Goal: Complete application form

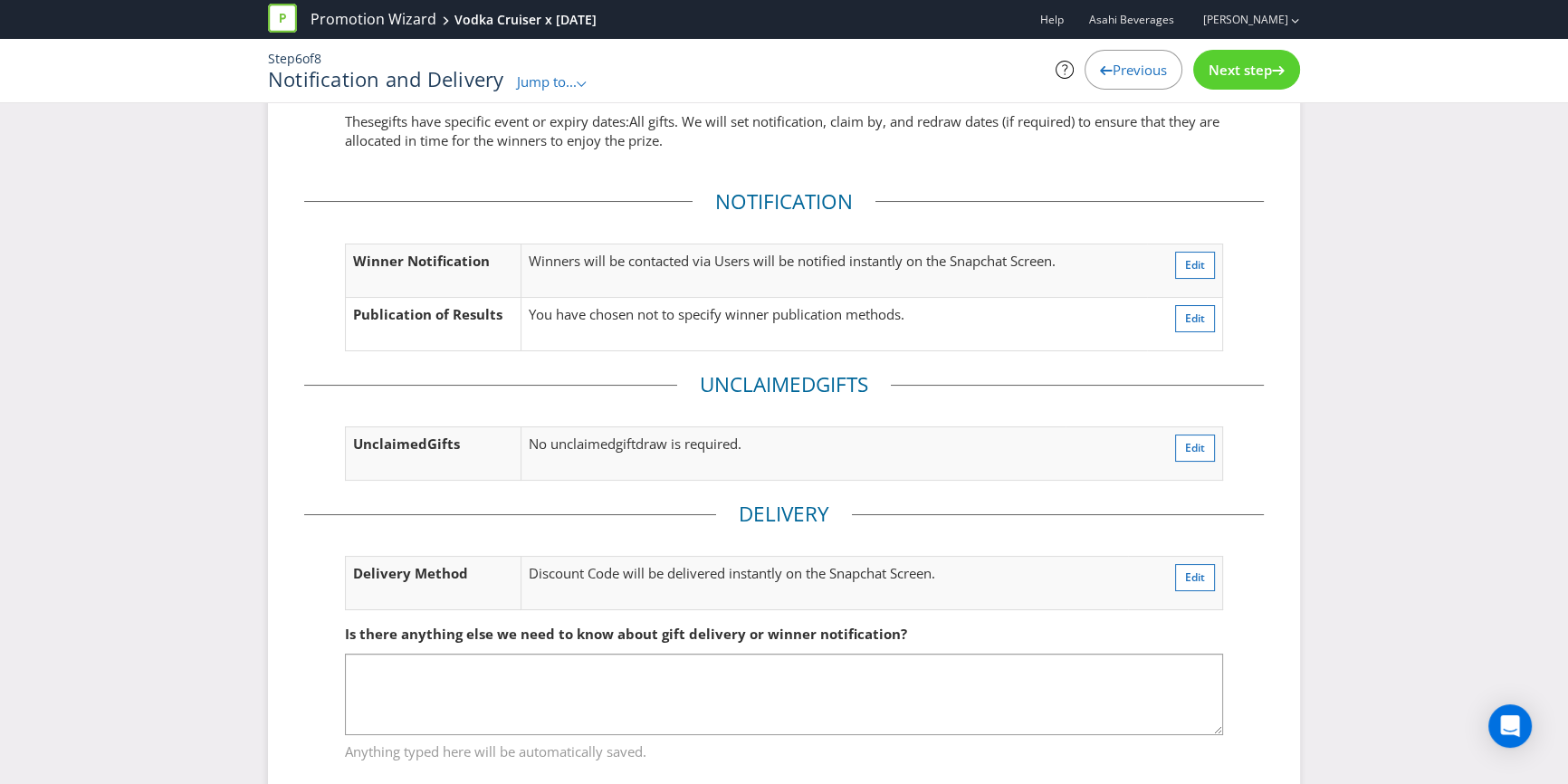
scroll to position [54, 0]
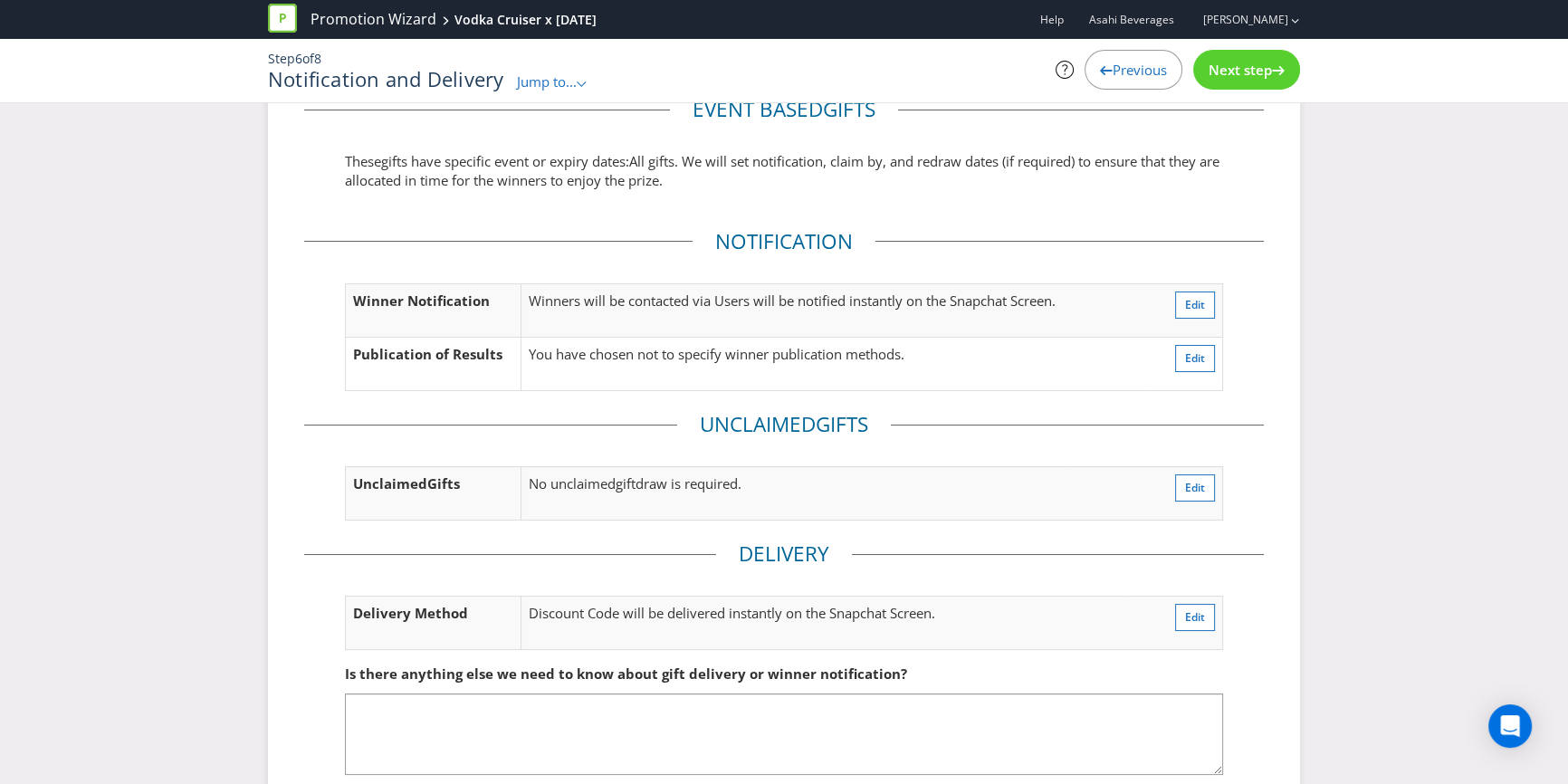
click at [1268, 64] on span "Next step" at bounding box center [1241, 70] width 64 height 18
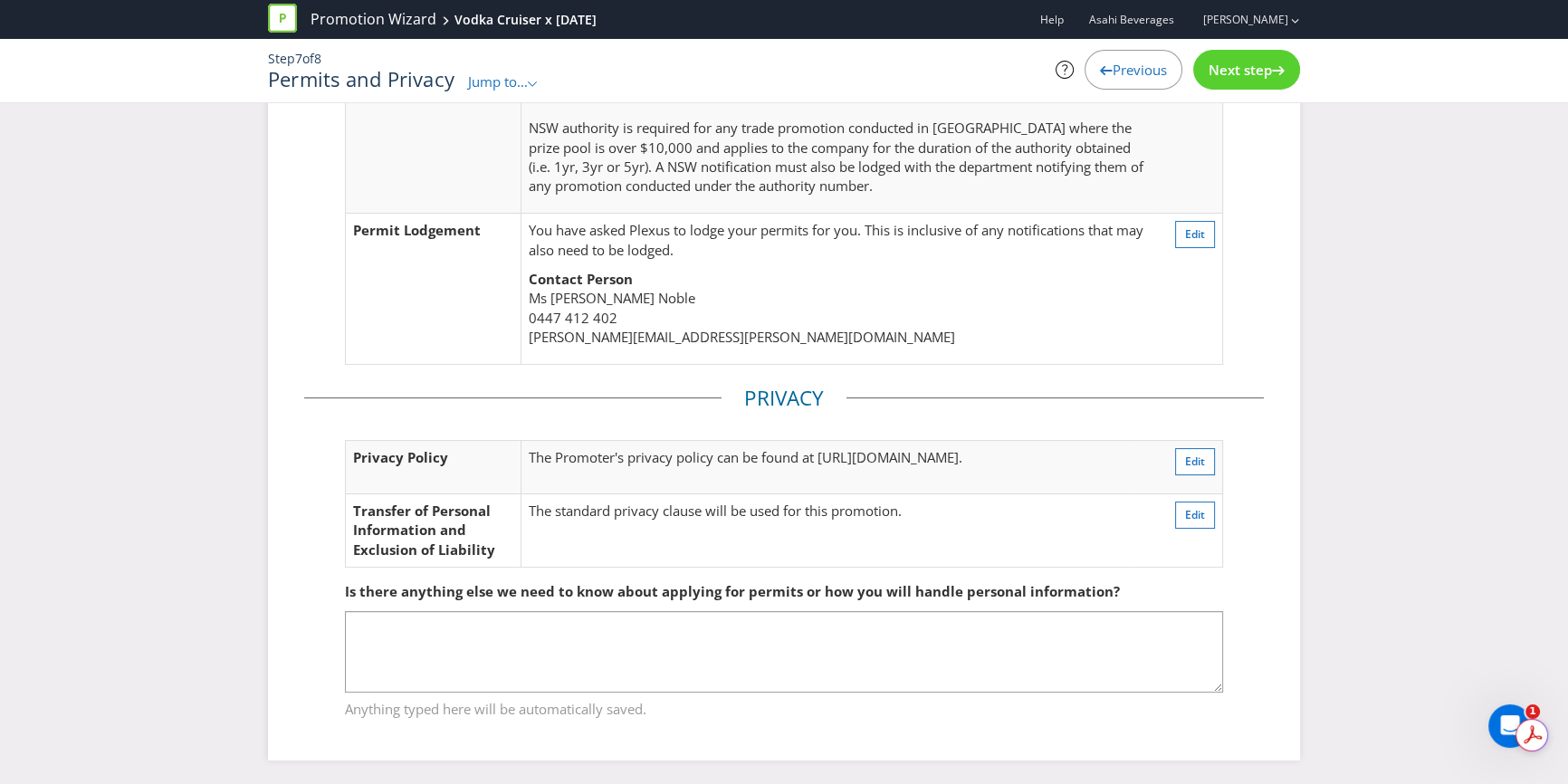
click at [1258, 61] on span "Next step" at bounding box center [1241, 70] width 64 height 18
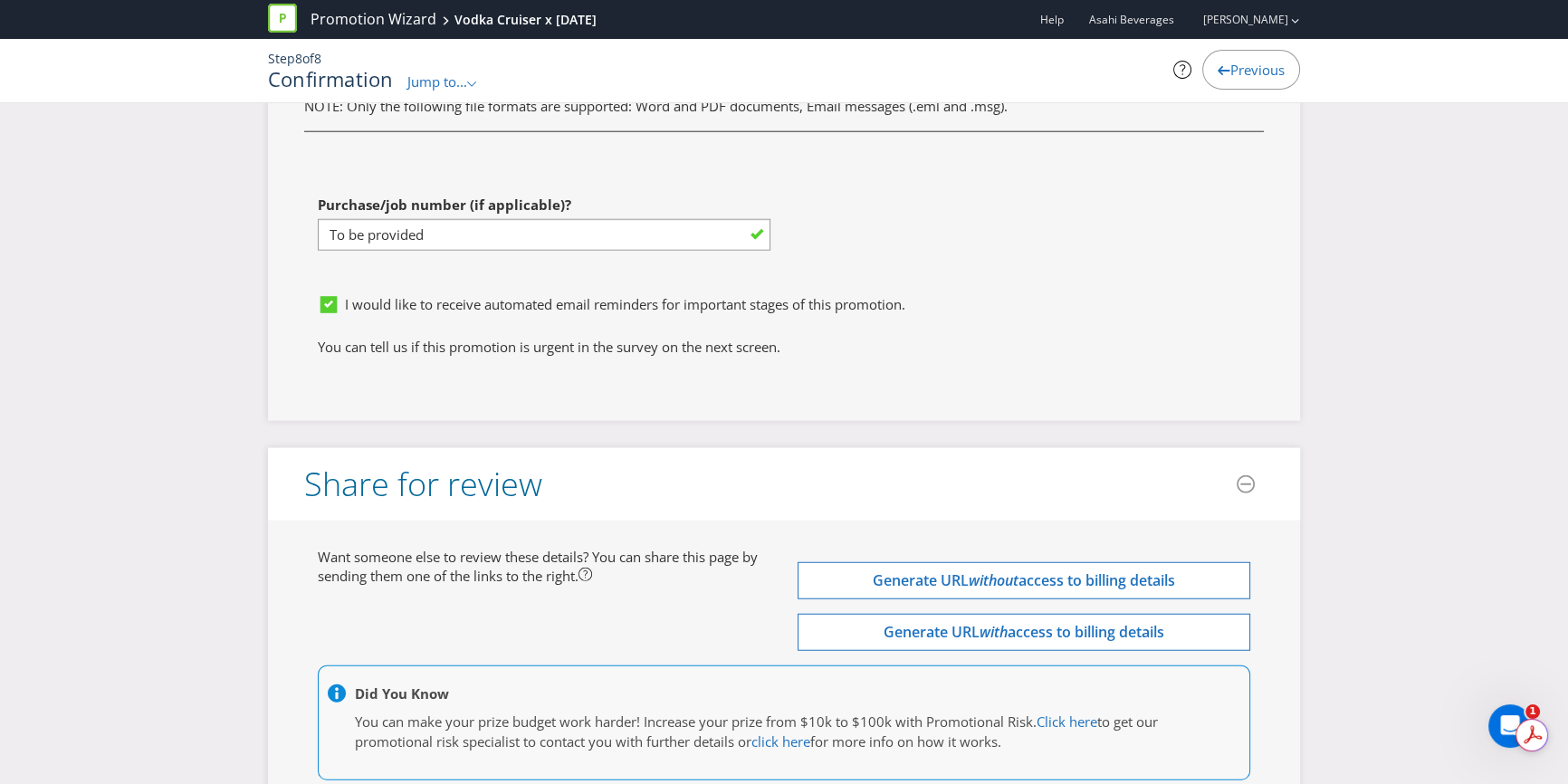
scroll to position [5646, 0]
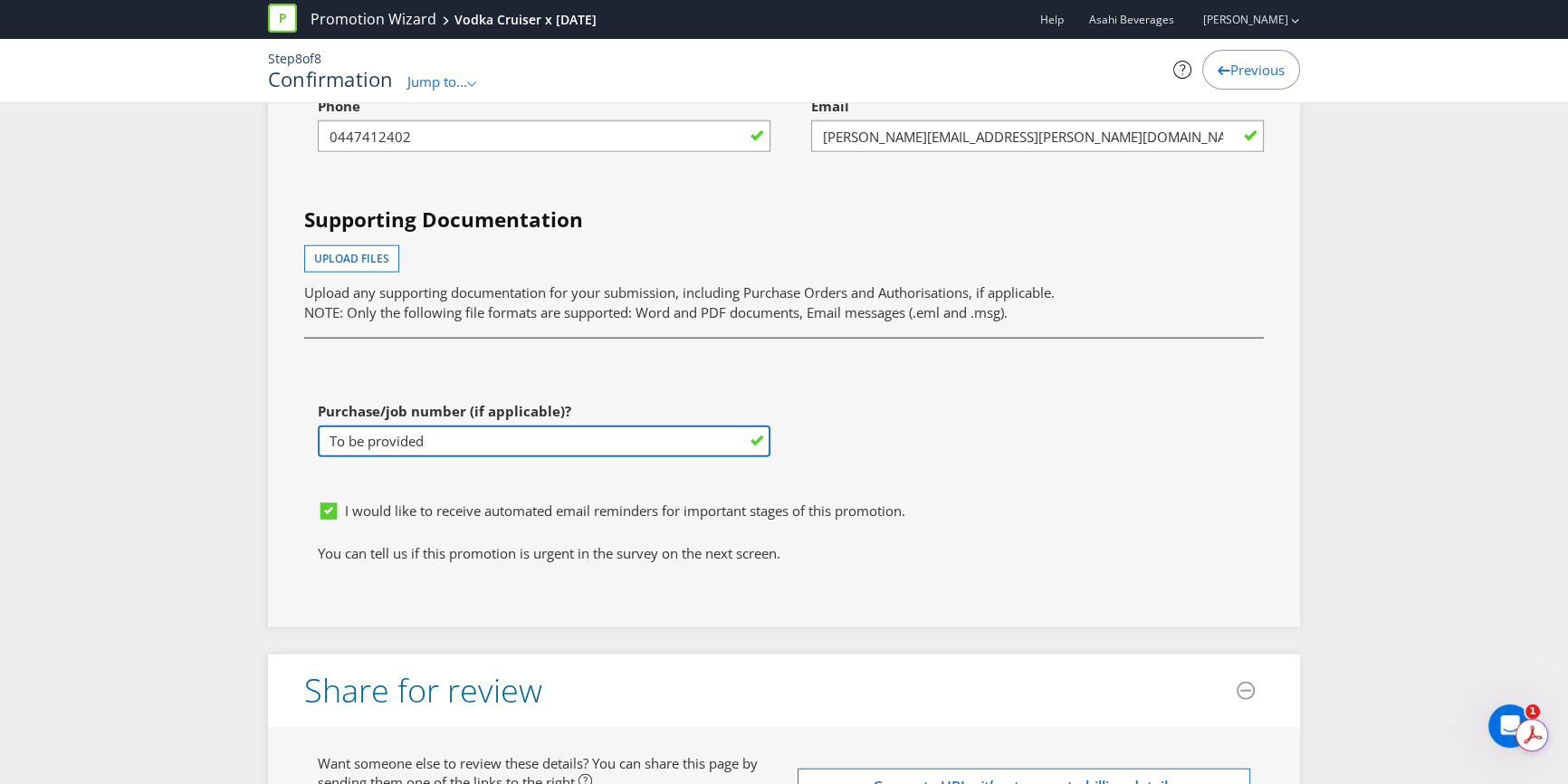
click at [593, 426] on input "To be provided" at bounding box center [545, 442] width 453 height 32
click at [995, 434] on div "First name of contact [PERSON_NAME] Last name of contact [PERSON_NAME] Phone [P…" at bounding box center [784, 239] width 987 height 504
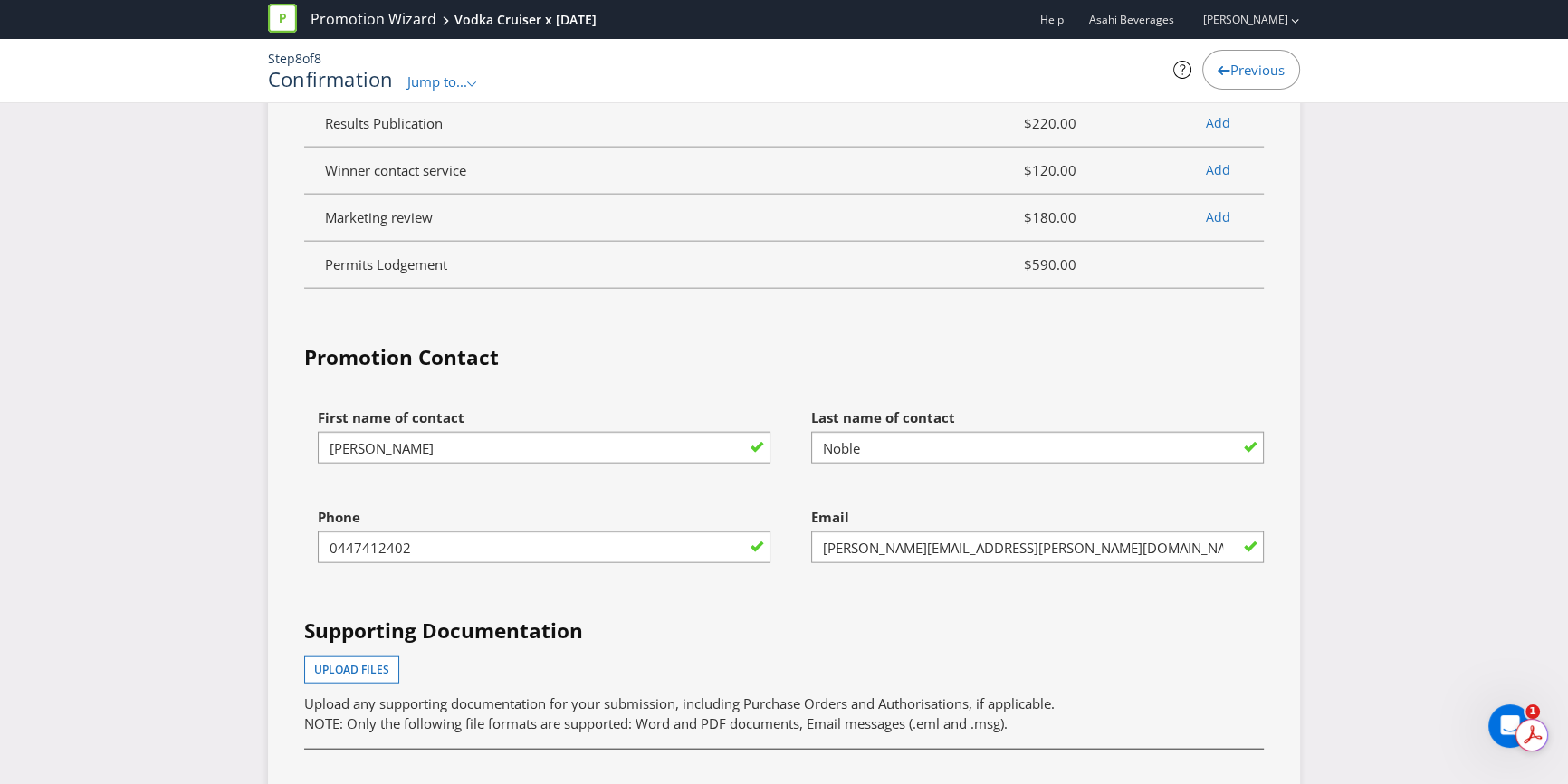
scroll to position [5481, 0]
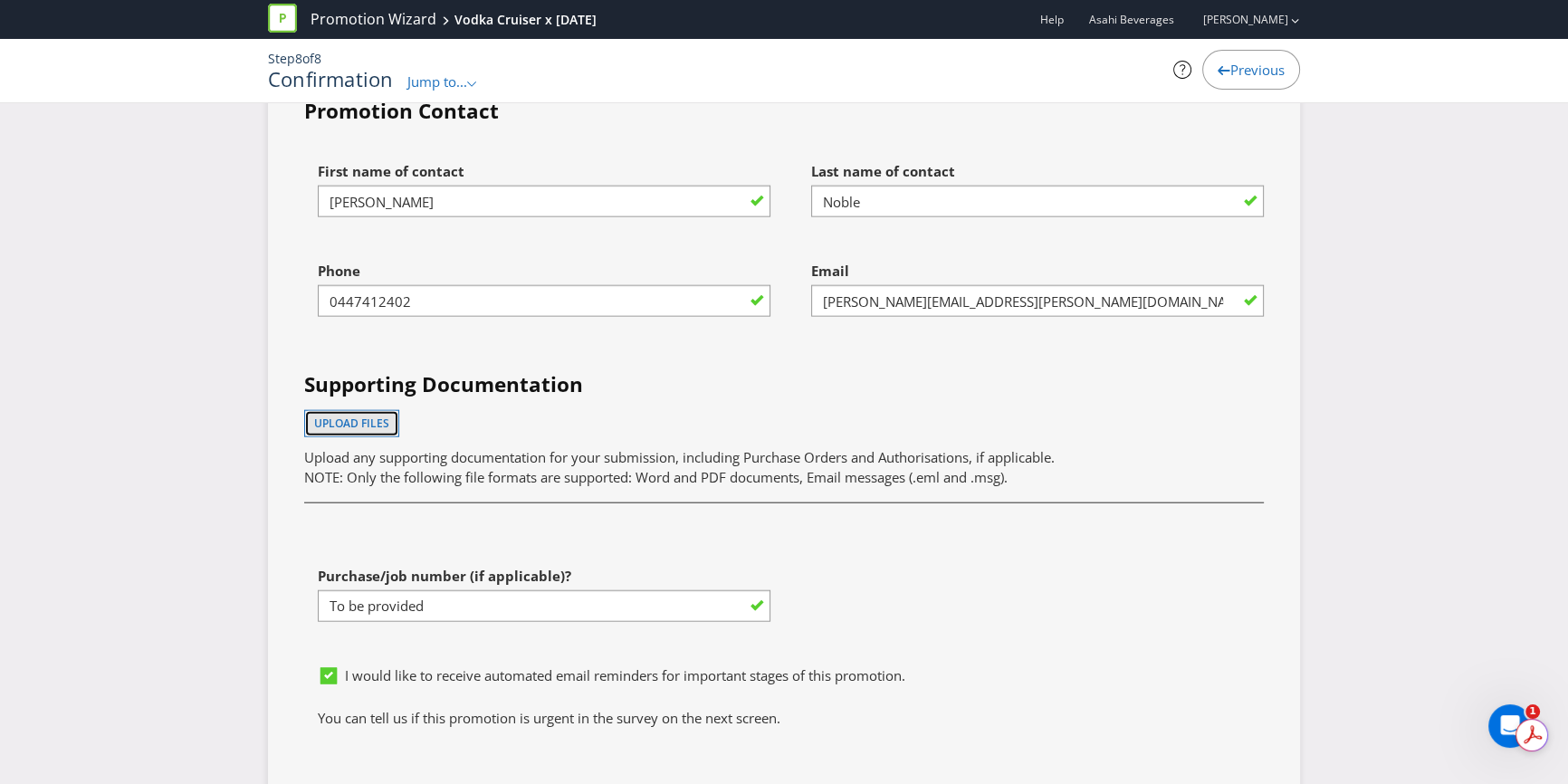
click at [390, 413] on button "Upload files" at bounding box center [351, 423] width 95 height 27
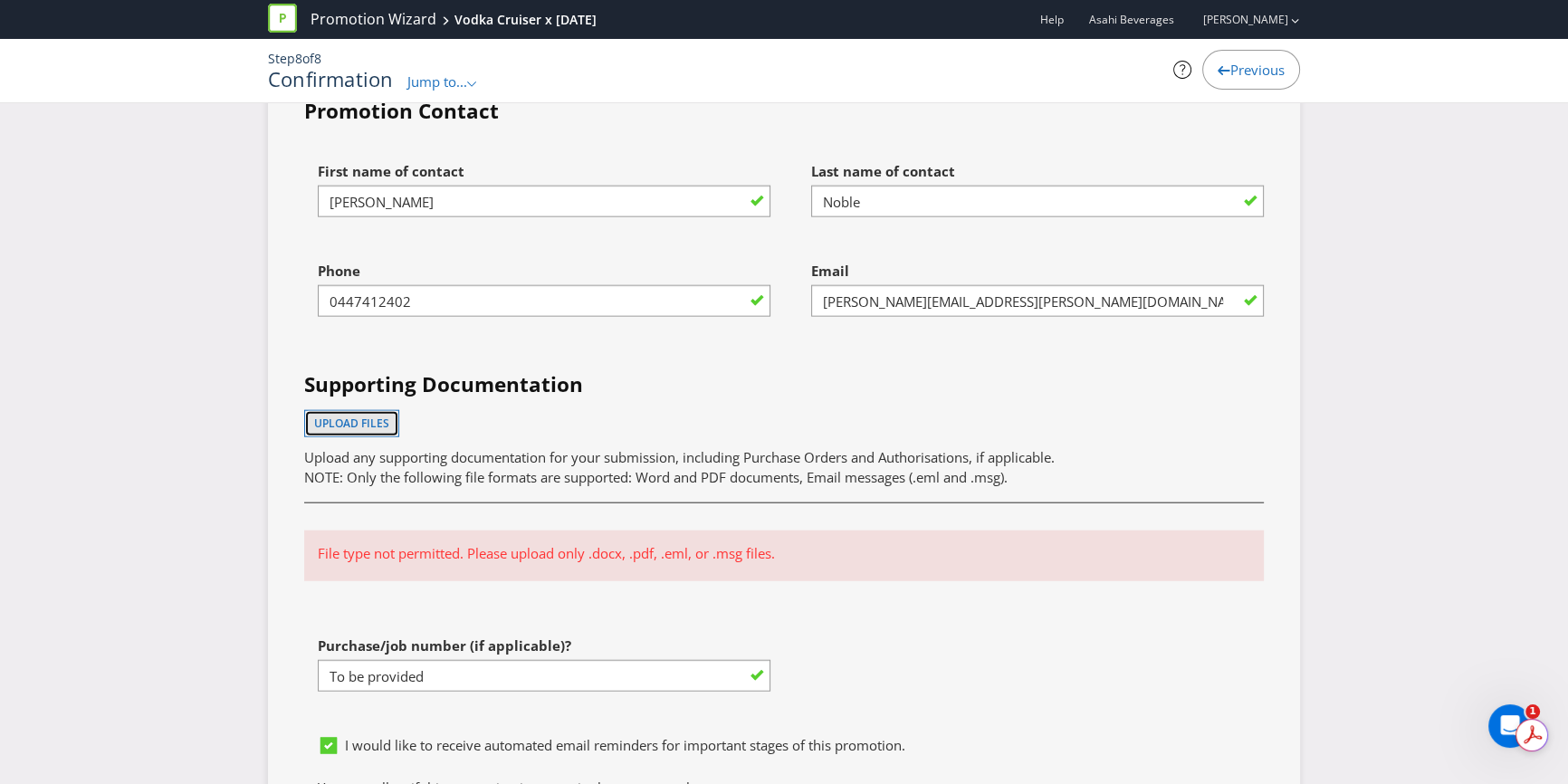
click at [374, 422] on button "Upload files" at bounding box center [351, 423] width 95 height 27
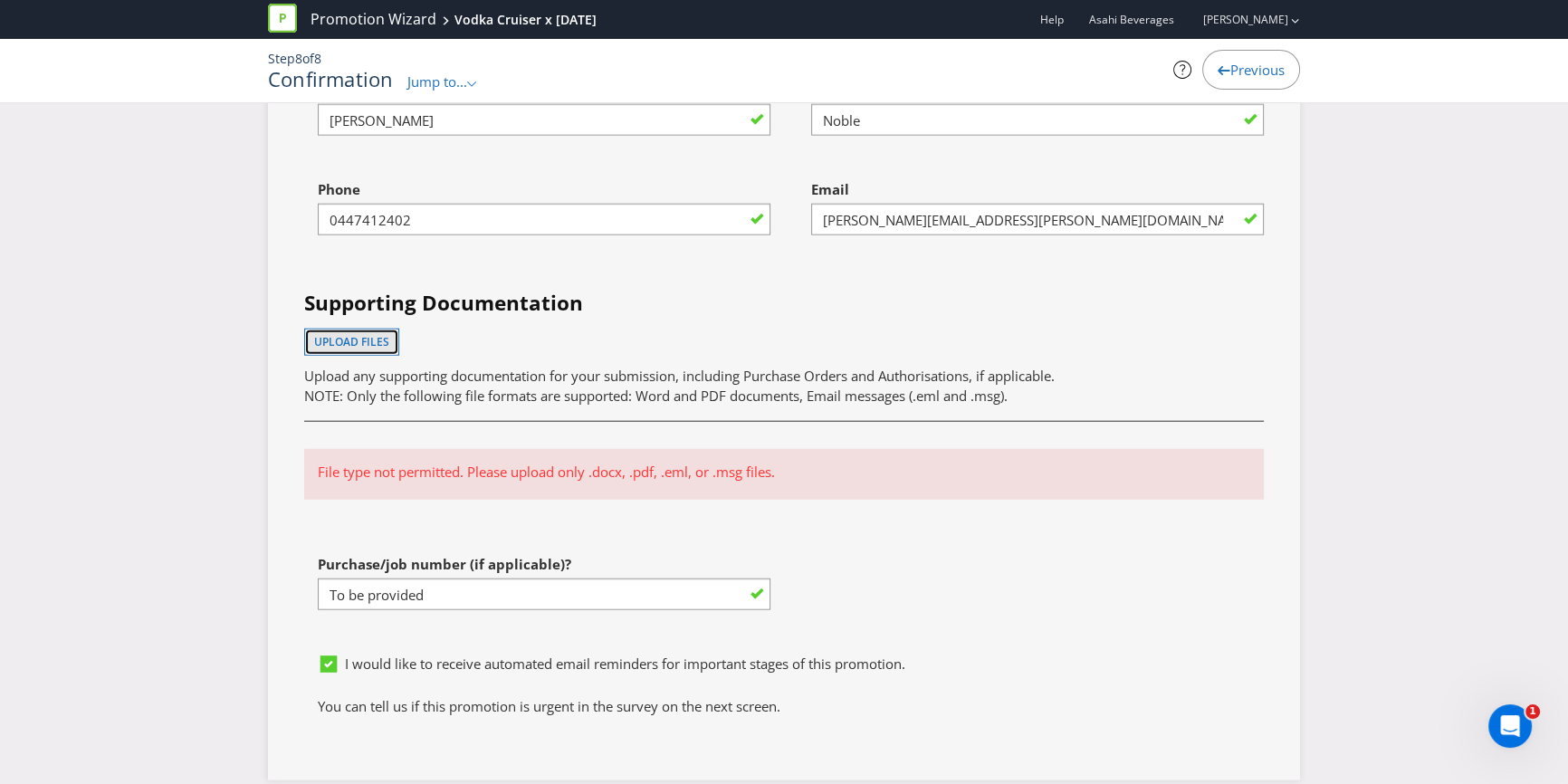
scroll to position [5727, 0]
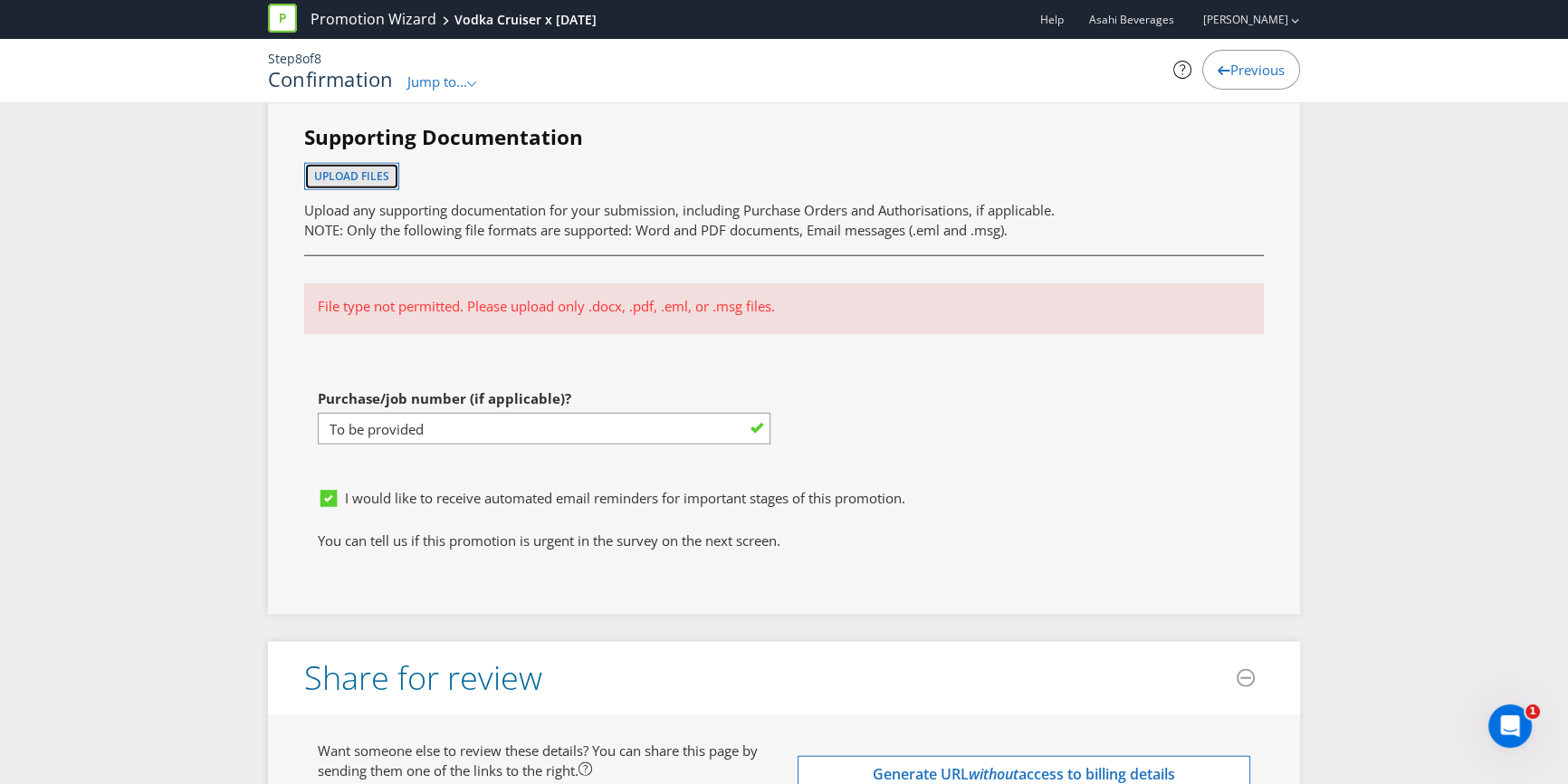
click at [366, 171] on span "Upload files" at bounding box center [351, 176] width 75 height 15
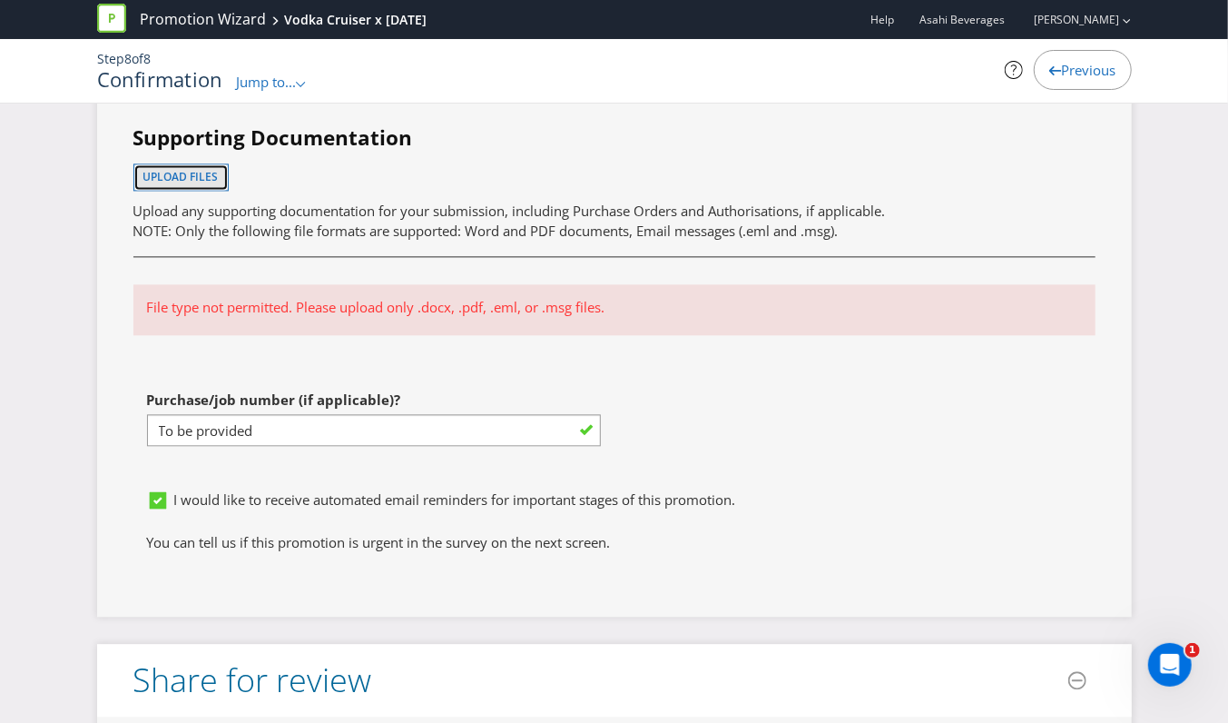
click at [211, 169] on span "Upload files" at bounding box center [180, 176] width 75 height 15
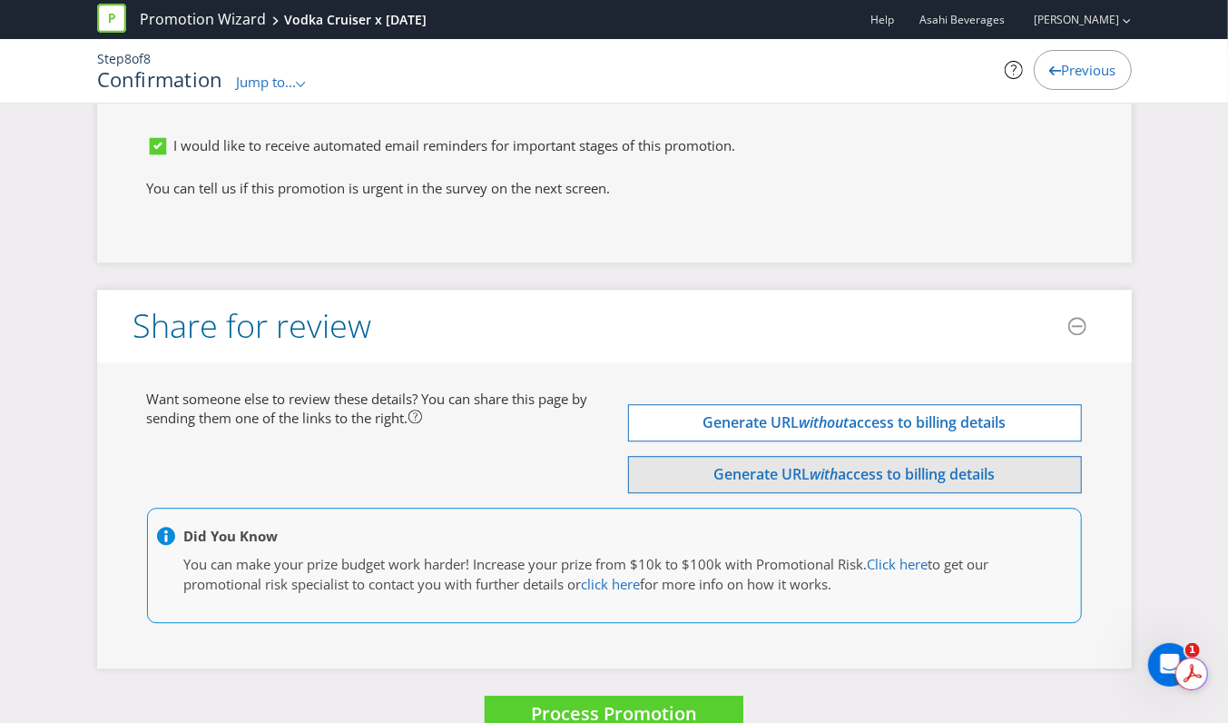
scroll to position [0, 0]
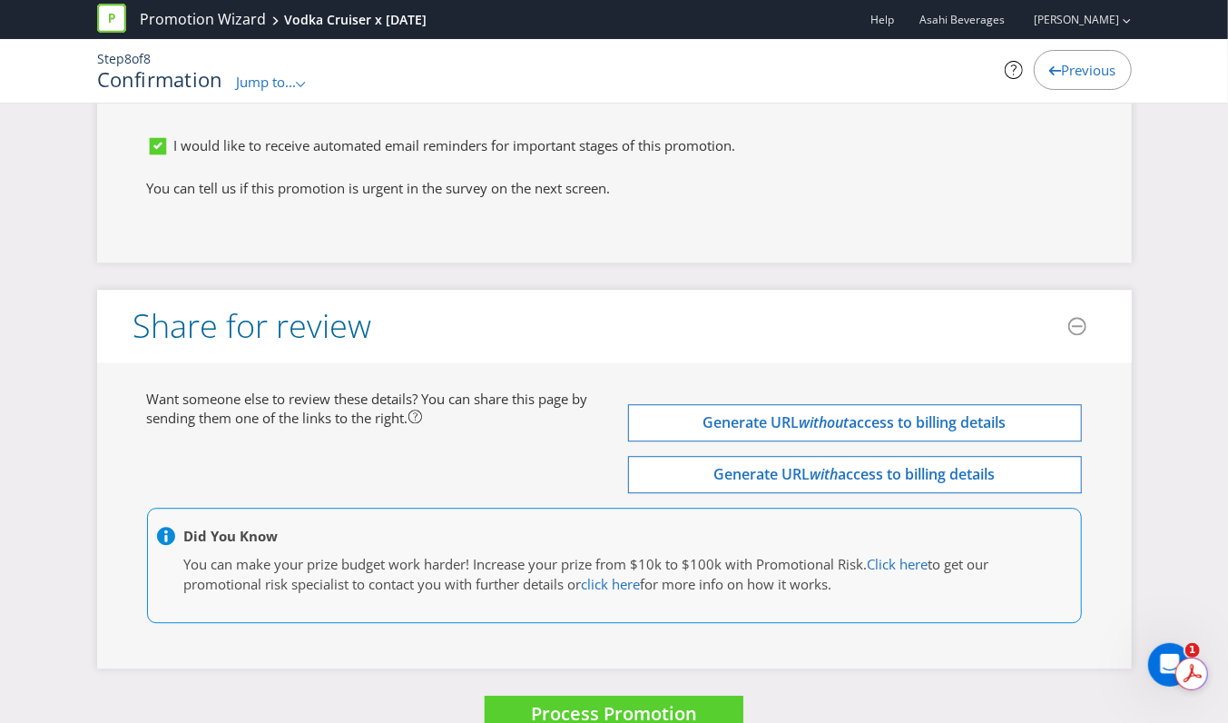
click at [406, 555] on span "You can make your prize budget work harder! Increase your prize from $10k to $1…" at bounding box center [526, 564] width 684 height 18
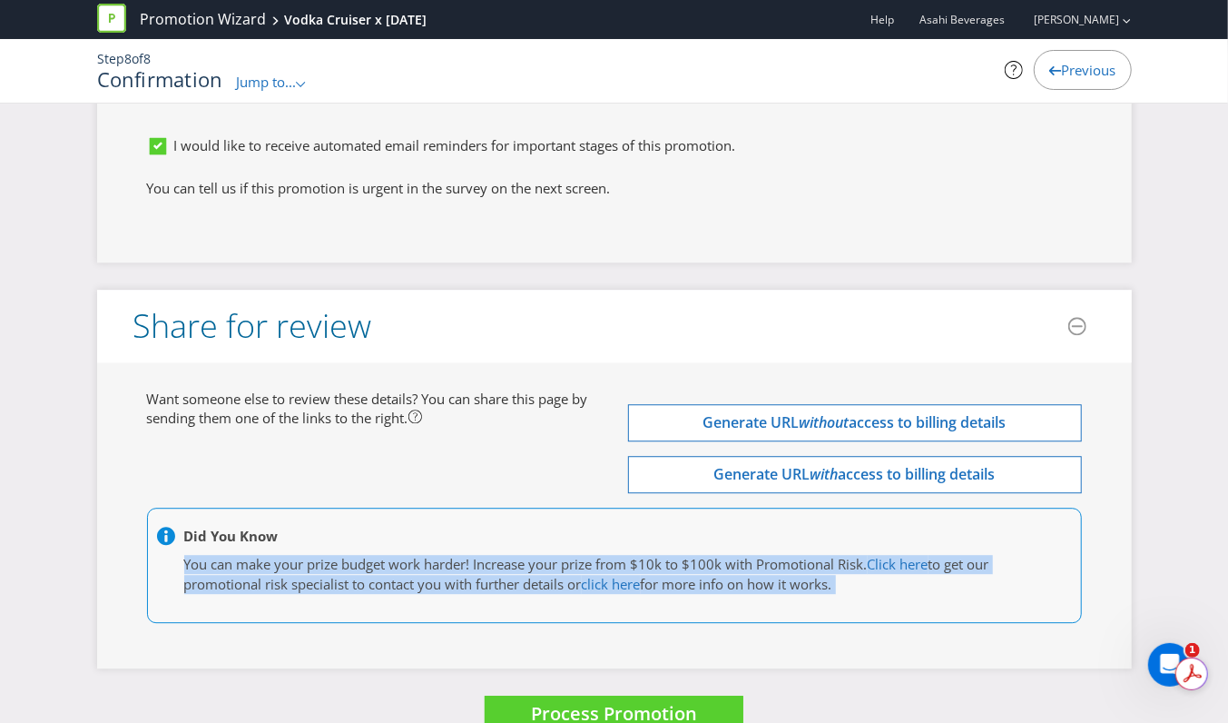
click at [406, 555] on span "You can make your prize budget work harder! Increase your prize from $10k to $1…" at bounding box center [526, 564] width 684 height 18
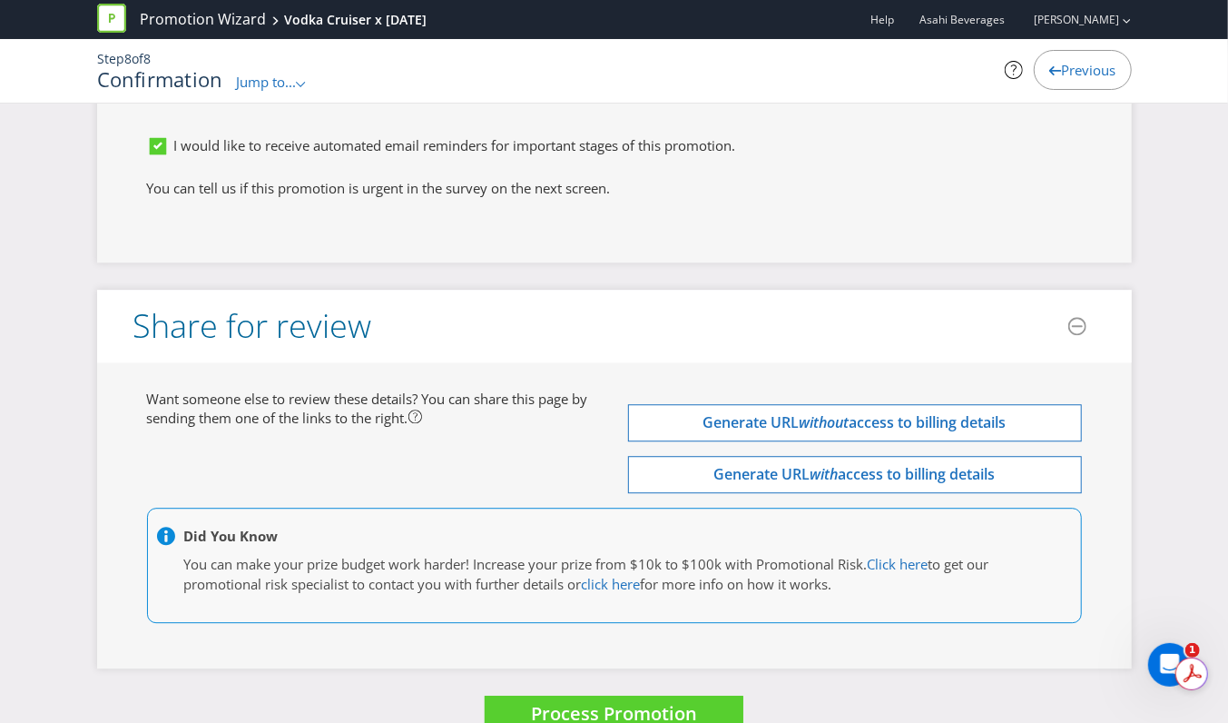
click at [379, 432] on div "Want someone else to review these details? You can share this page by sending t…" at bounding box center [614, 514] width 962 height 251
click at [553, 701] on span "Process Promotion" at bounding box center [614, 713] width 166 height 25
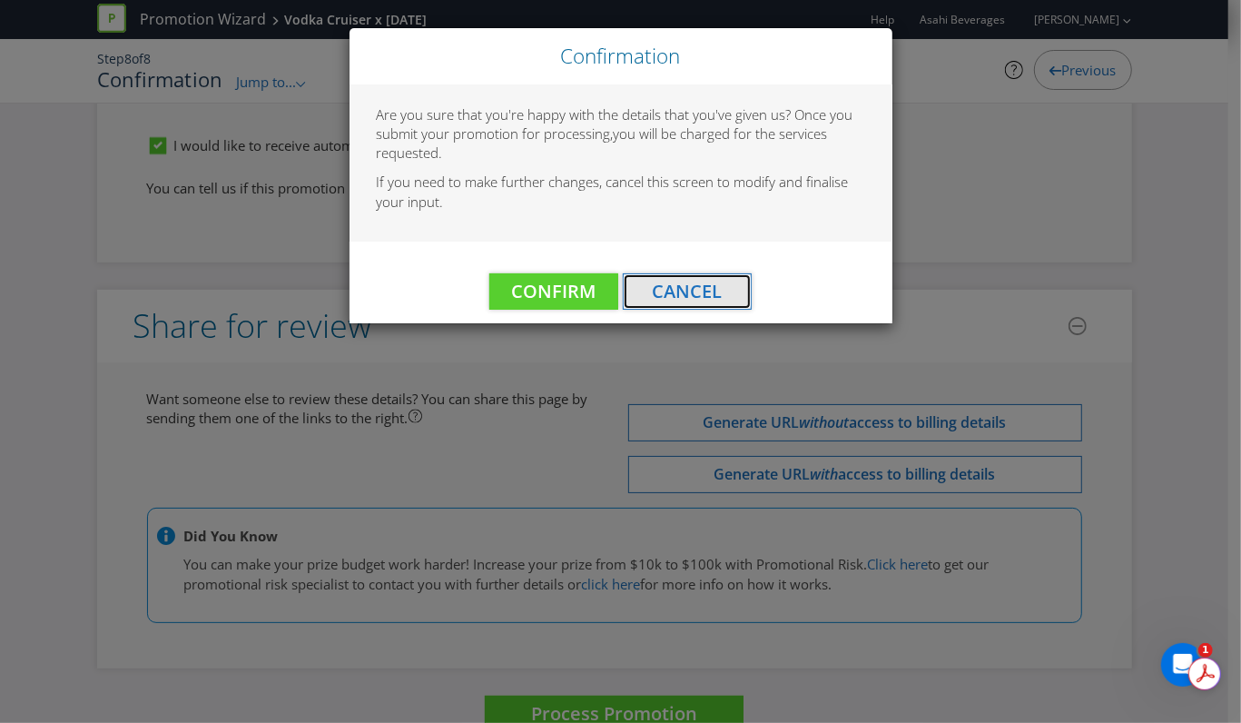
click at [673, 284] on span "Cancel" at bounding box center [688, 291] width 70 height 25
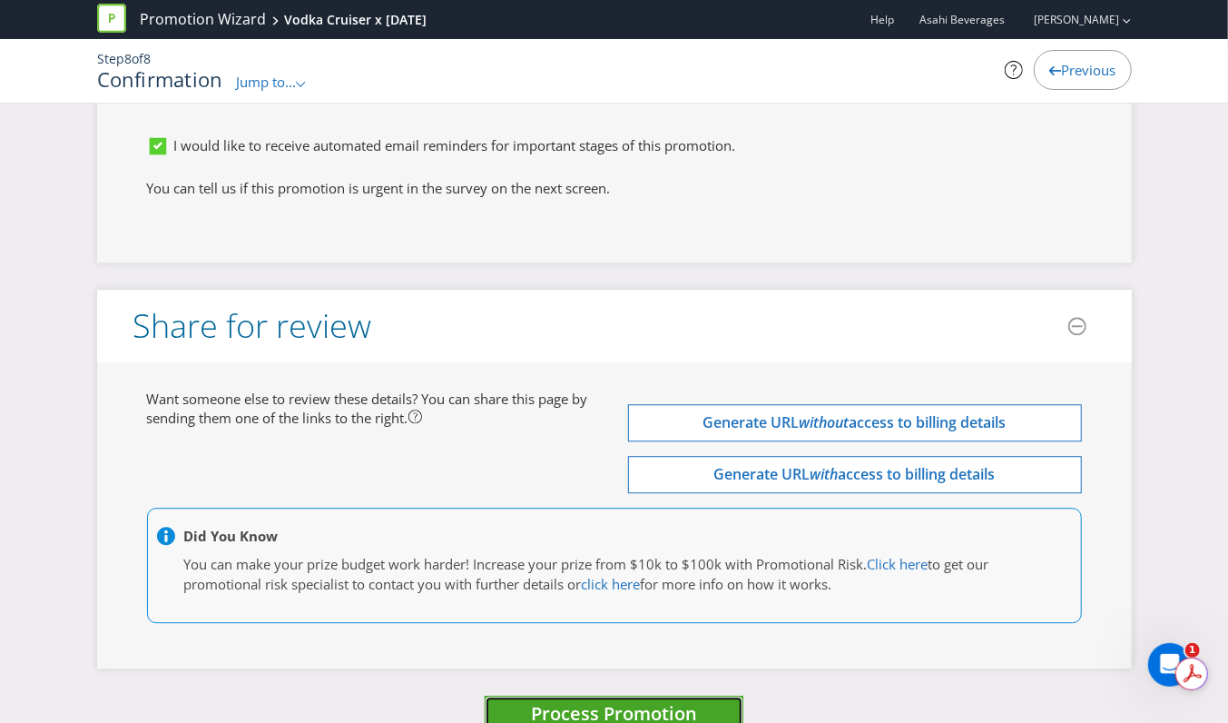
click at [545, 701] on span "Process Promotion" at bounding box center [614, 713] width 166 height 25
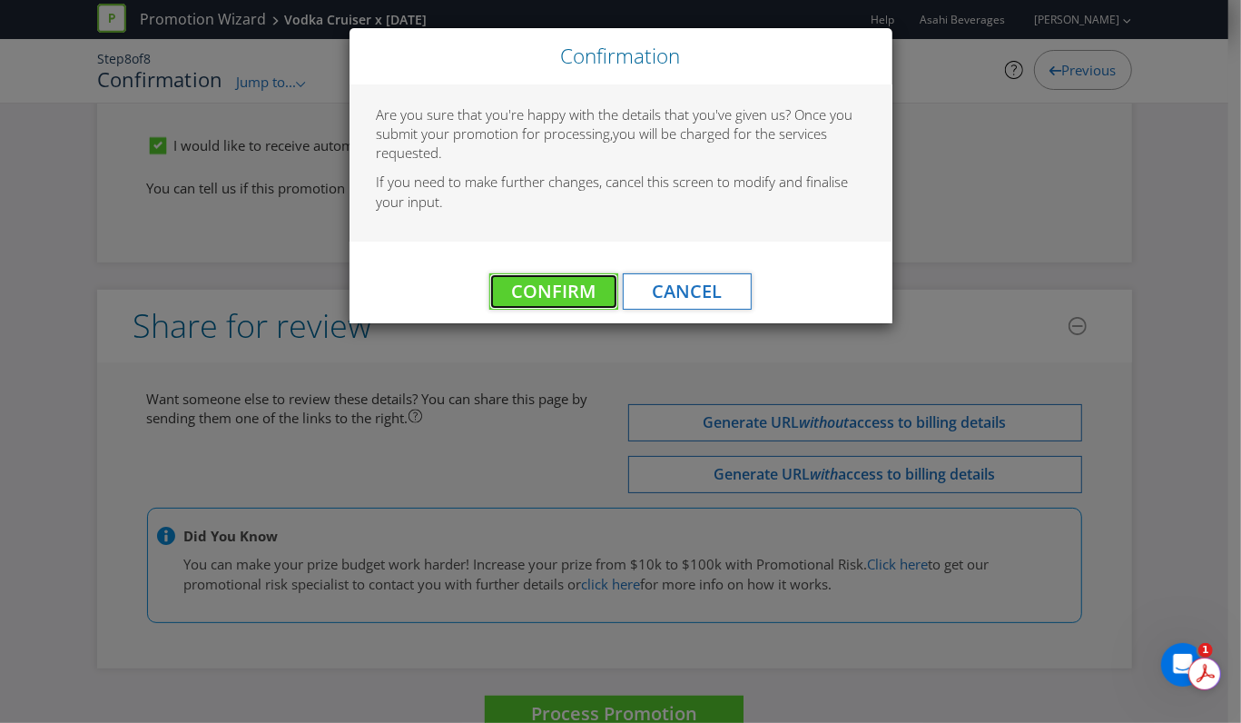
click at [564, 308] on button "Confirm" at bounding box center [553, 291] width 129 height 36
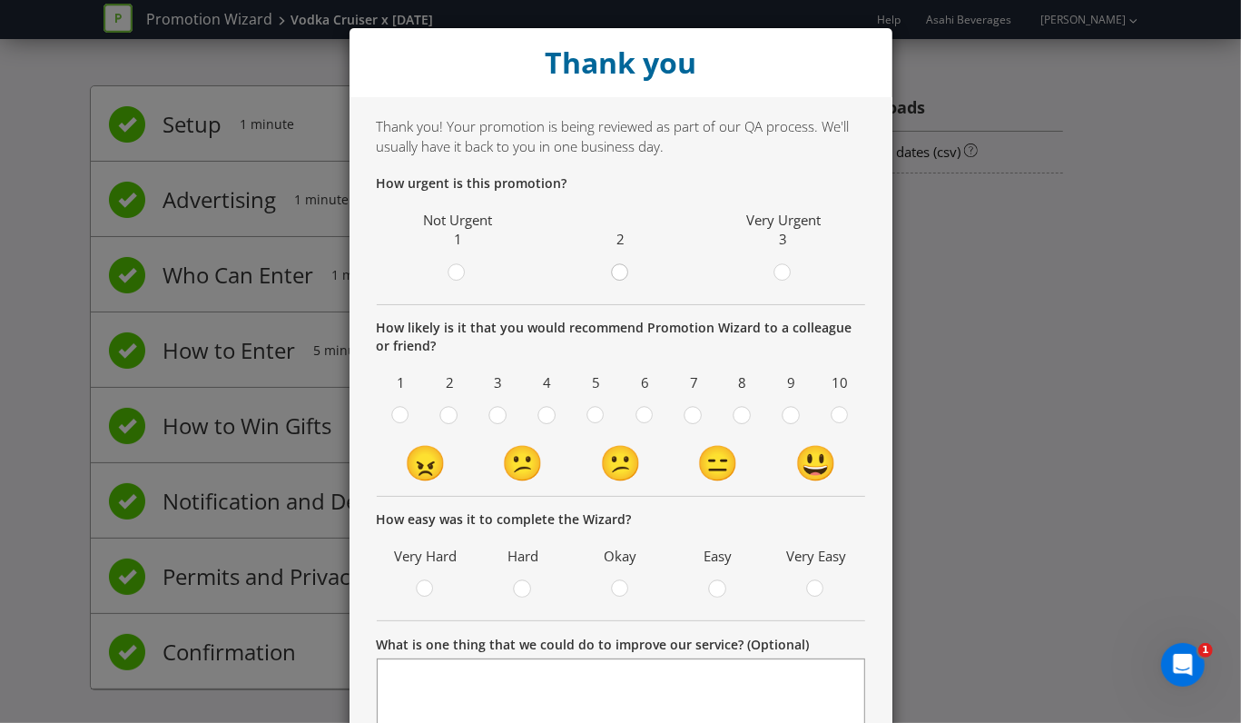
click at [619, 267] on circle at bounding box center [620, 272] width 16 height 16
click at [0, 0] on input "radio" at bounding box center [0, 0] width 0 height 0
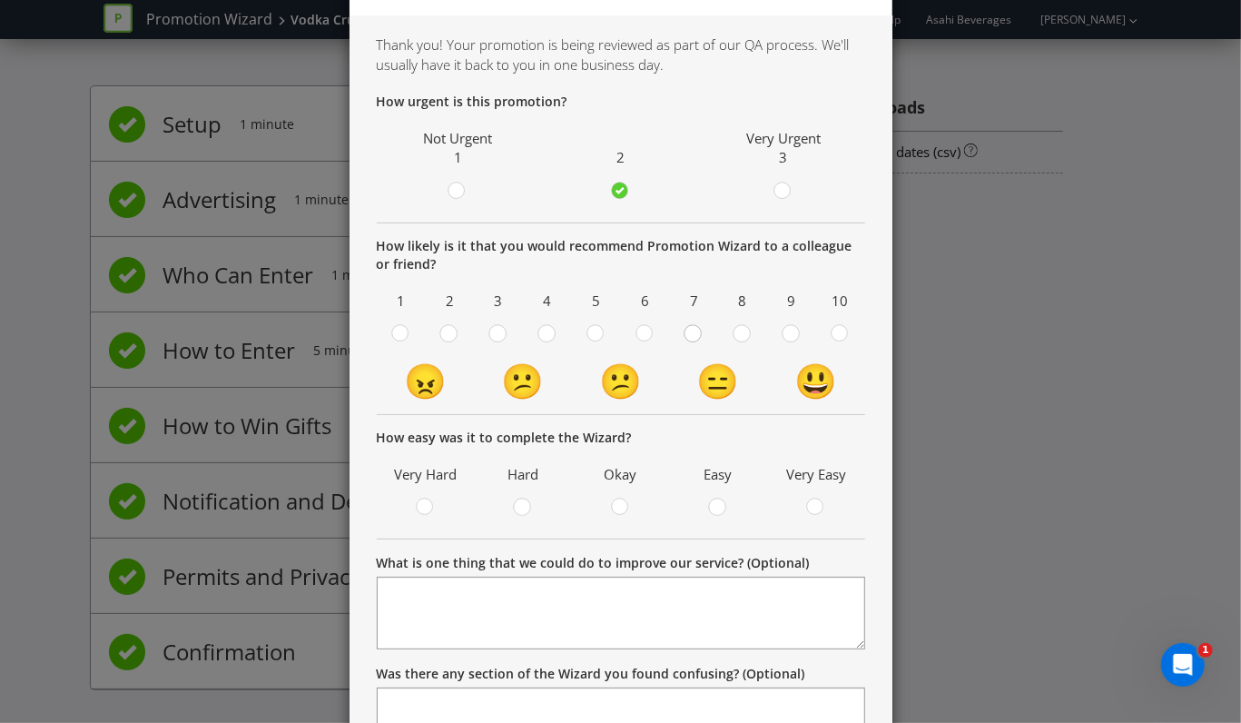
click at [689, 327] on div at bounding box center [693, 327] width 9 height 9
click at [0, 0] on input "radio" at bounding box center [0, 0] width 0 height 0
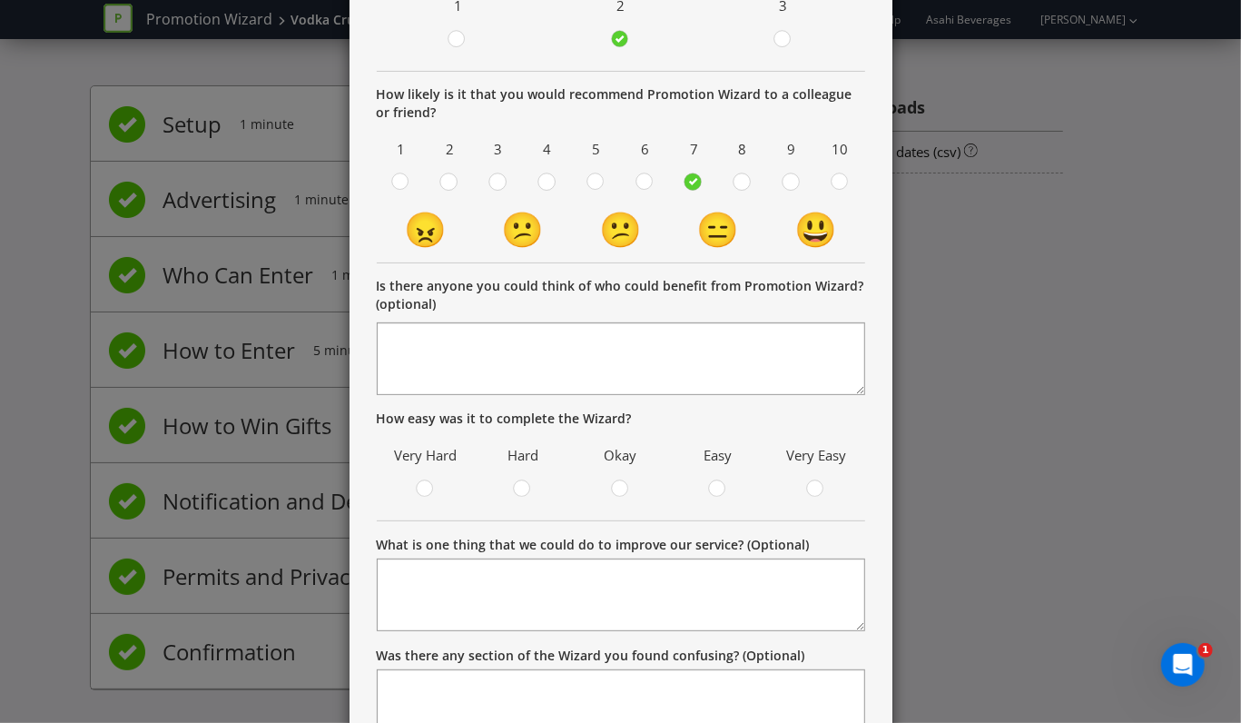
scroll to position [377, 0]
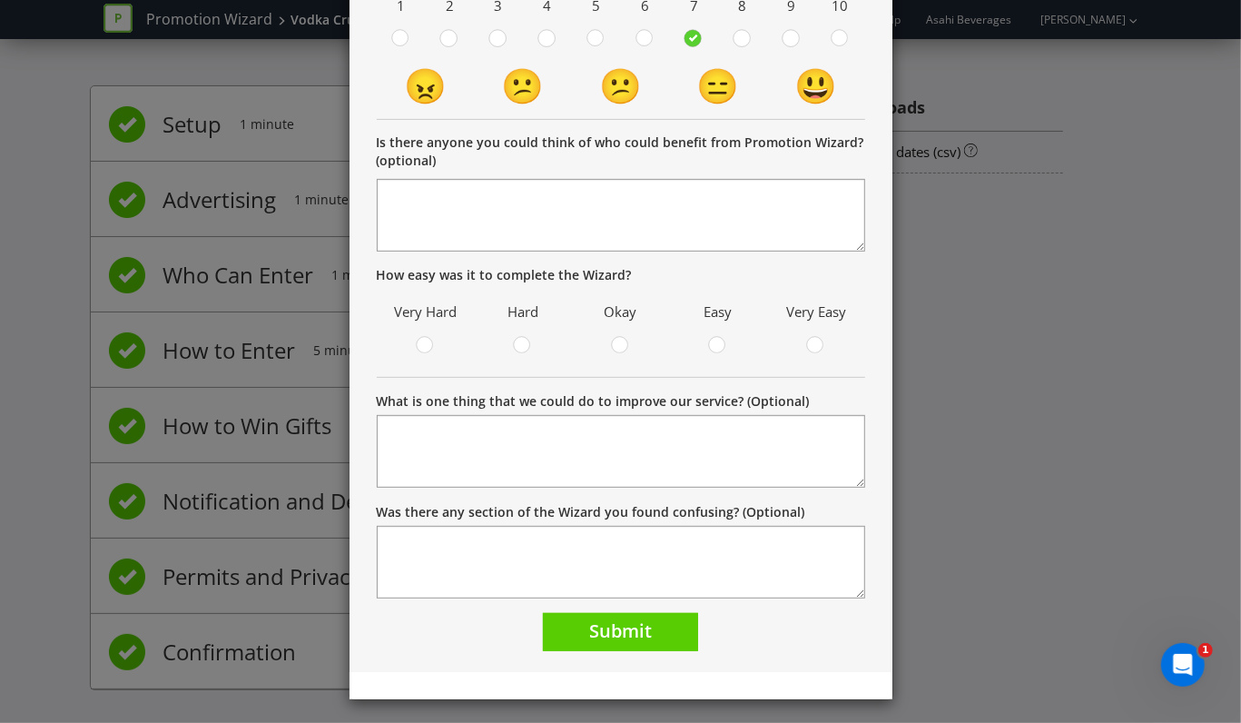
click at [616, 604] on form "How urgent is this promotion? Not Urgent 1 2 Very Urgent 3 How likely is it tha…" at bounding box center [621, 224] width 488 height 853
click at [607, 625] on span "Submit" at bounding box center [620, 630] width 63 height 25
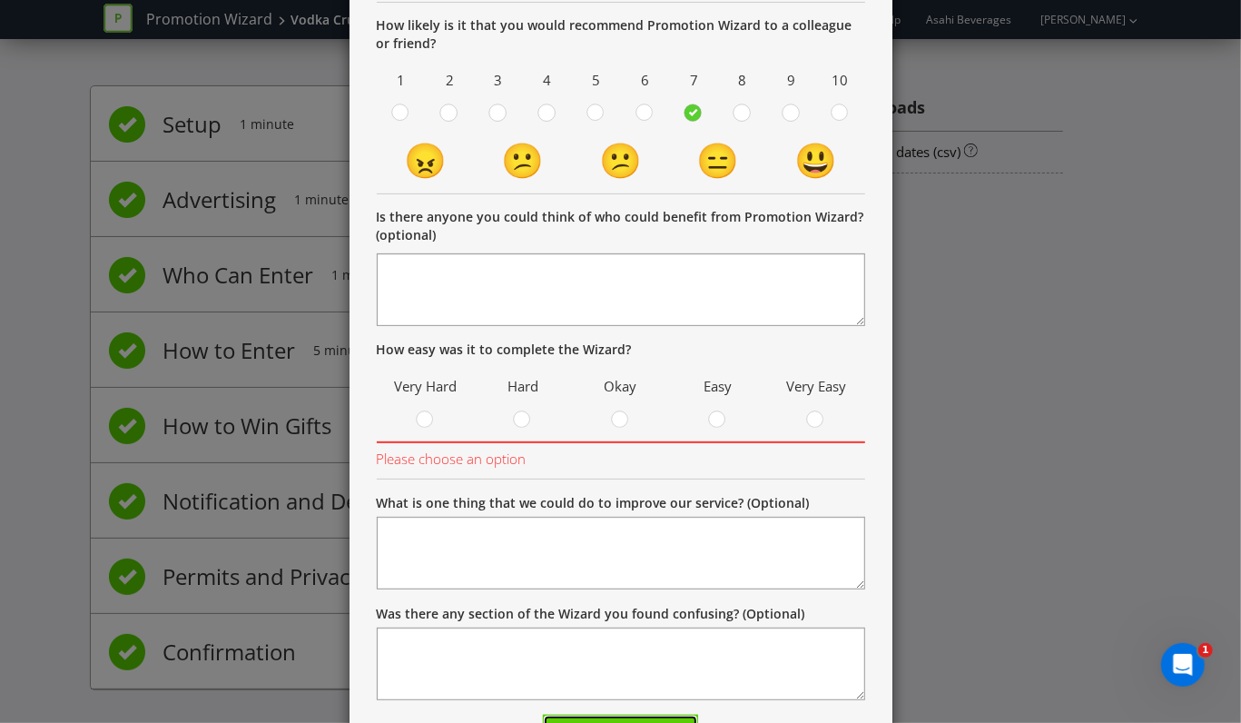
scroll to position [405, 0]
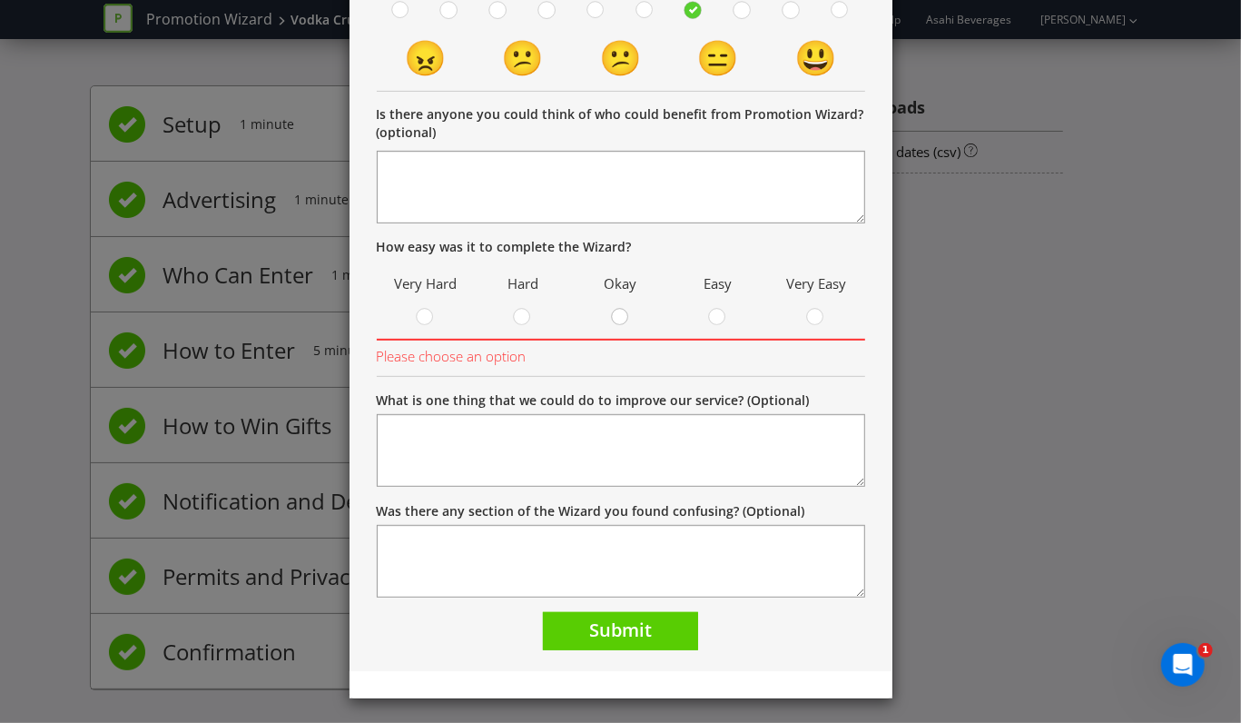
click at [610, 310] on div at bounding box center [619, 319] width 18 height 23
click at [0, 0] on input "radio" at bounding box center [0, 0] width 0 height 0
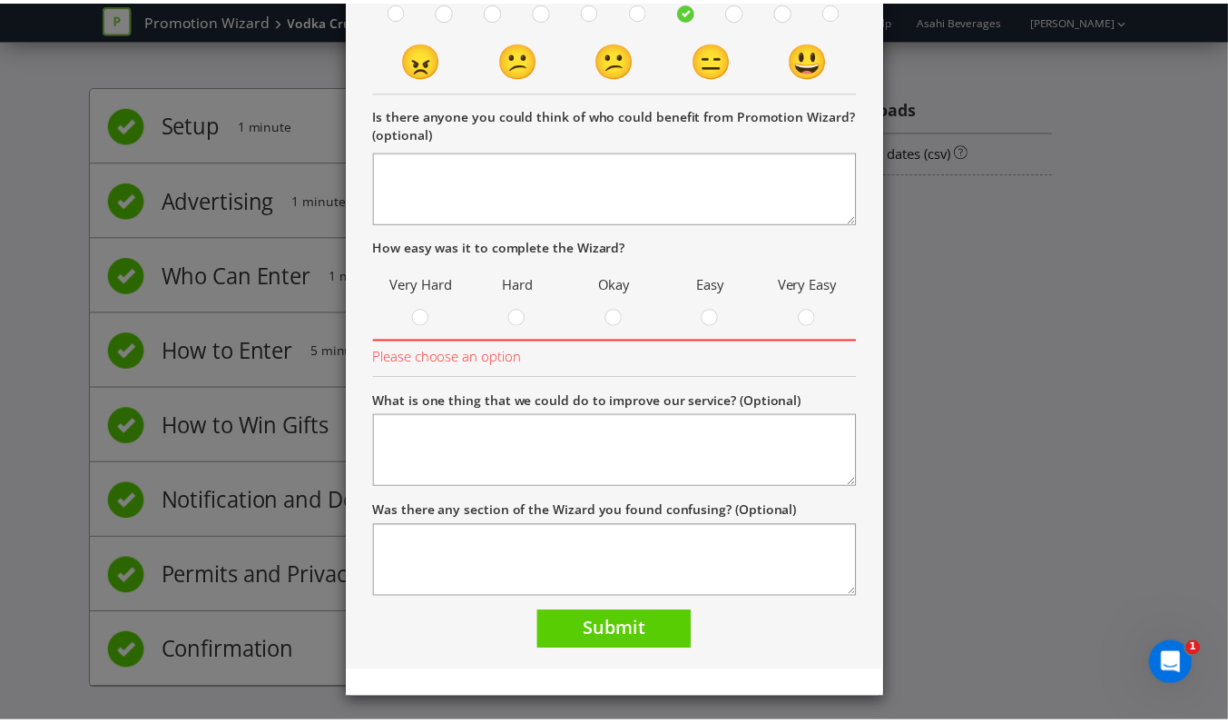
scroll to position [377, 0]
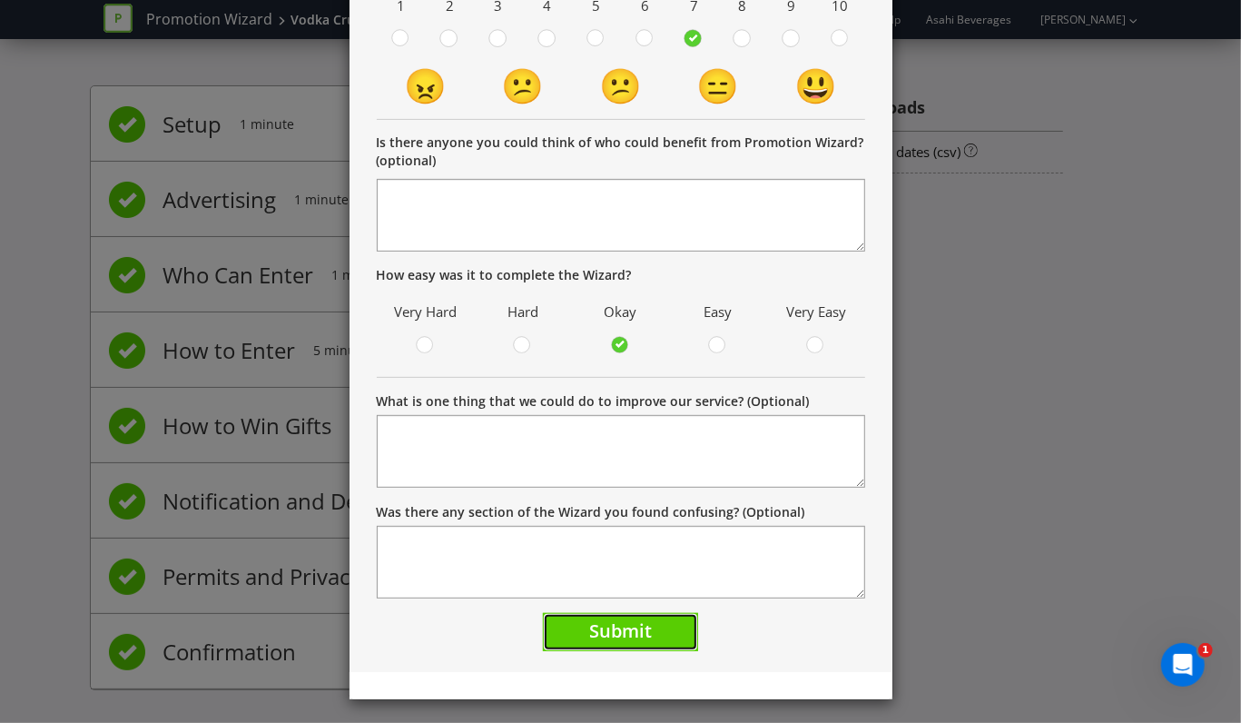
click at [589, 627] on span "Submit" at bounding box center [620, 630] width 63 height 25
